Goal: Information Seeking & Learning: Check status

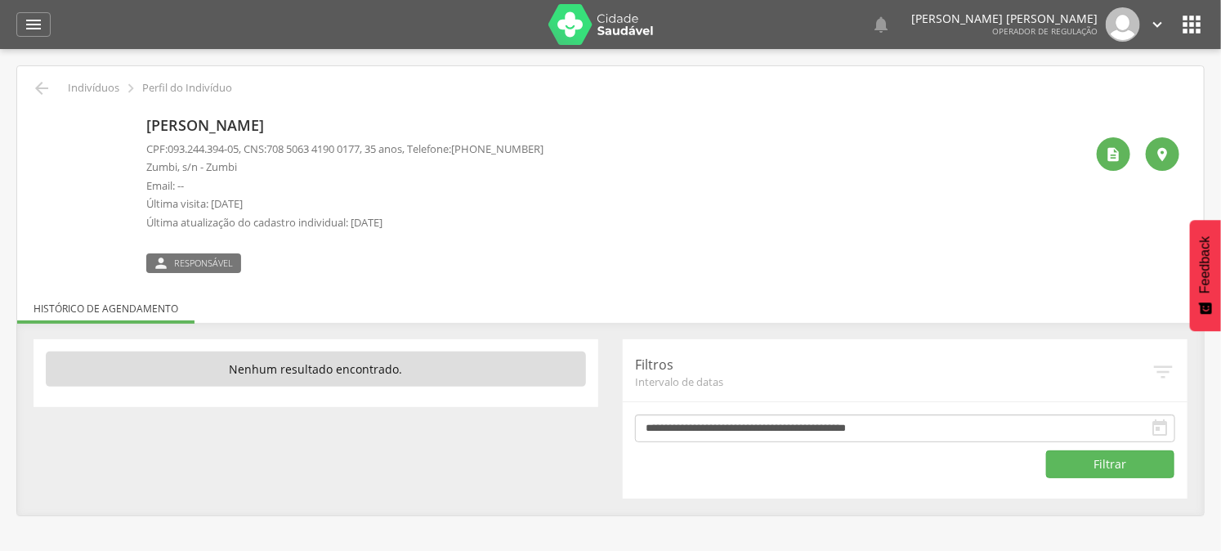
click at [501, 198] on p "Última visita: [DATE]" at bounding box center [344, 204] width 397 height 16
click at [1109, 159] on icon "" at bounding box center [1114, 154] width 16 height 16
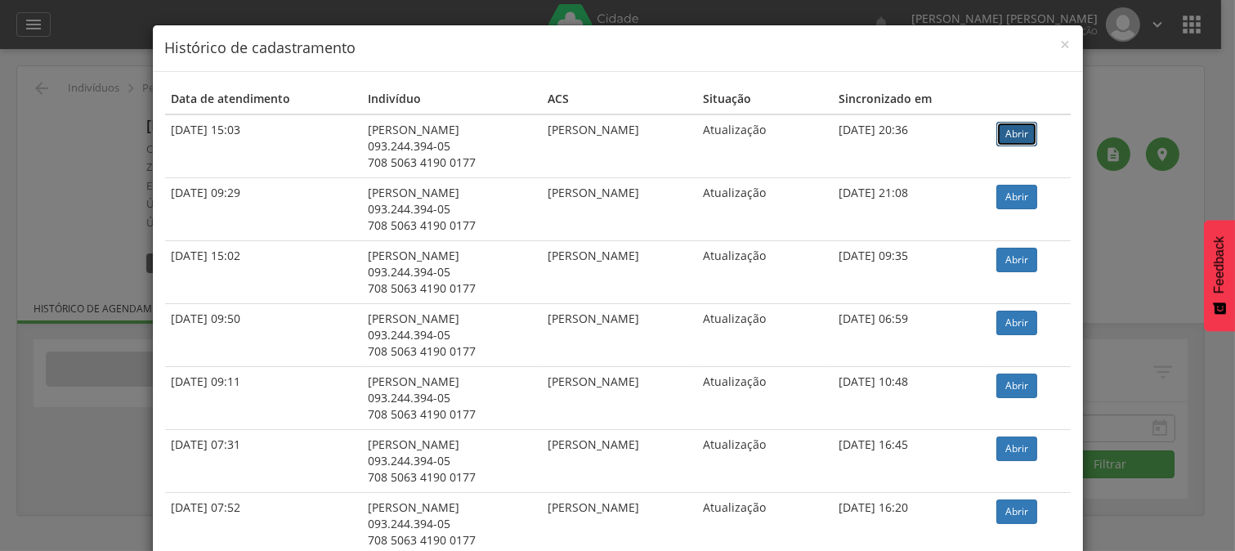
click at [1017, 141] on link "Abrir" at bounding box center [1017, 134] width 41 height 25
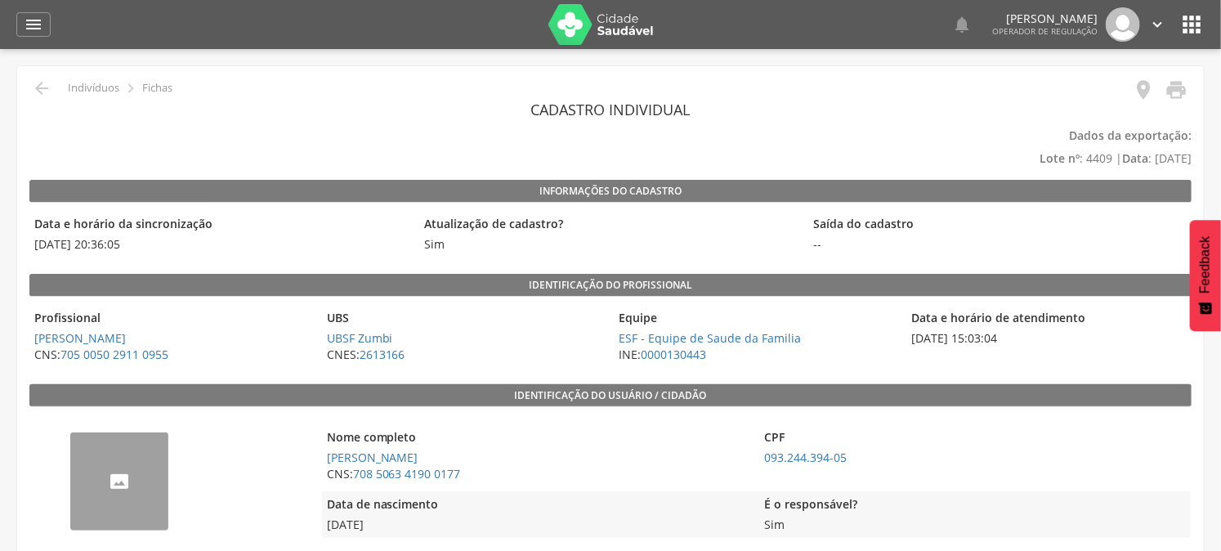
scroll to position [182, 0]
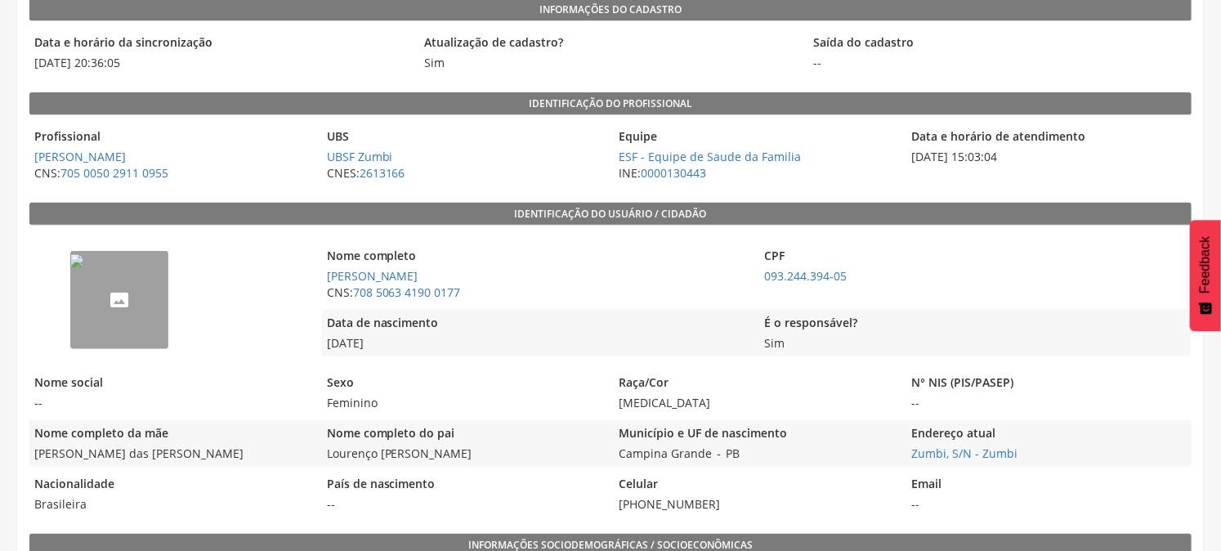
click at [83, 267] on img "--" at bounding box center [76, 260] width 13 height 13
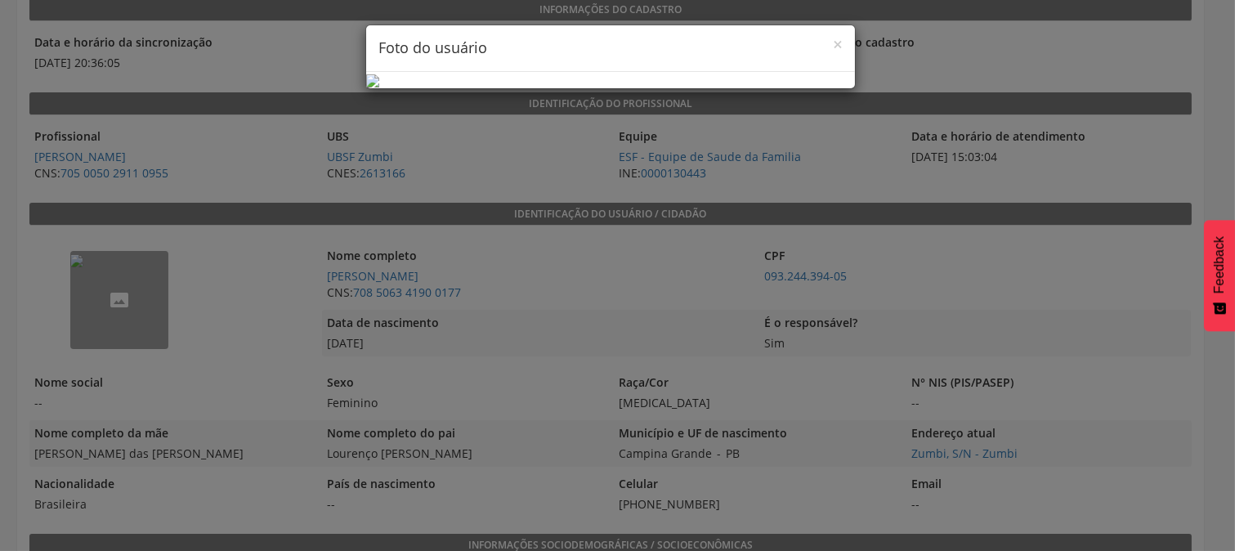
click at [237, 320] on div "× Foto do usuário" at bounding box center [617, 275] width 1235 height 551
